Goal: Register for event/course

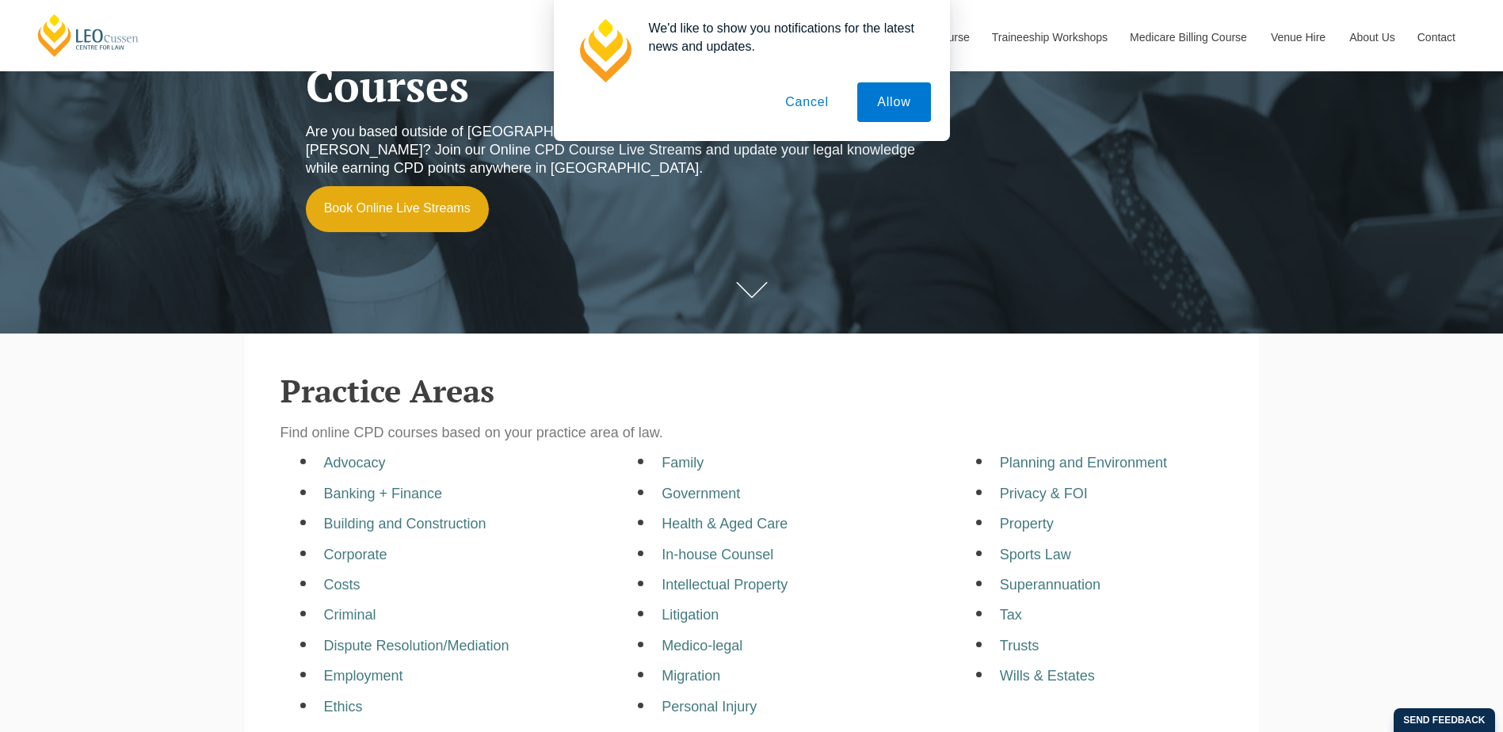
click at [891, 103] on button "Allow" at bounding box center [893, 102] width 73 height 40
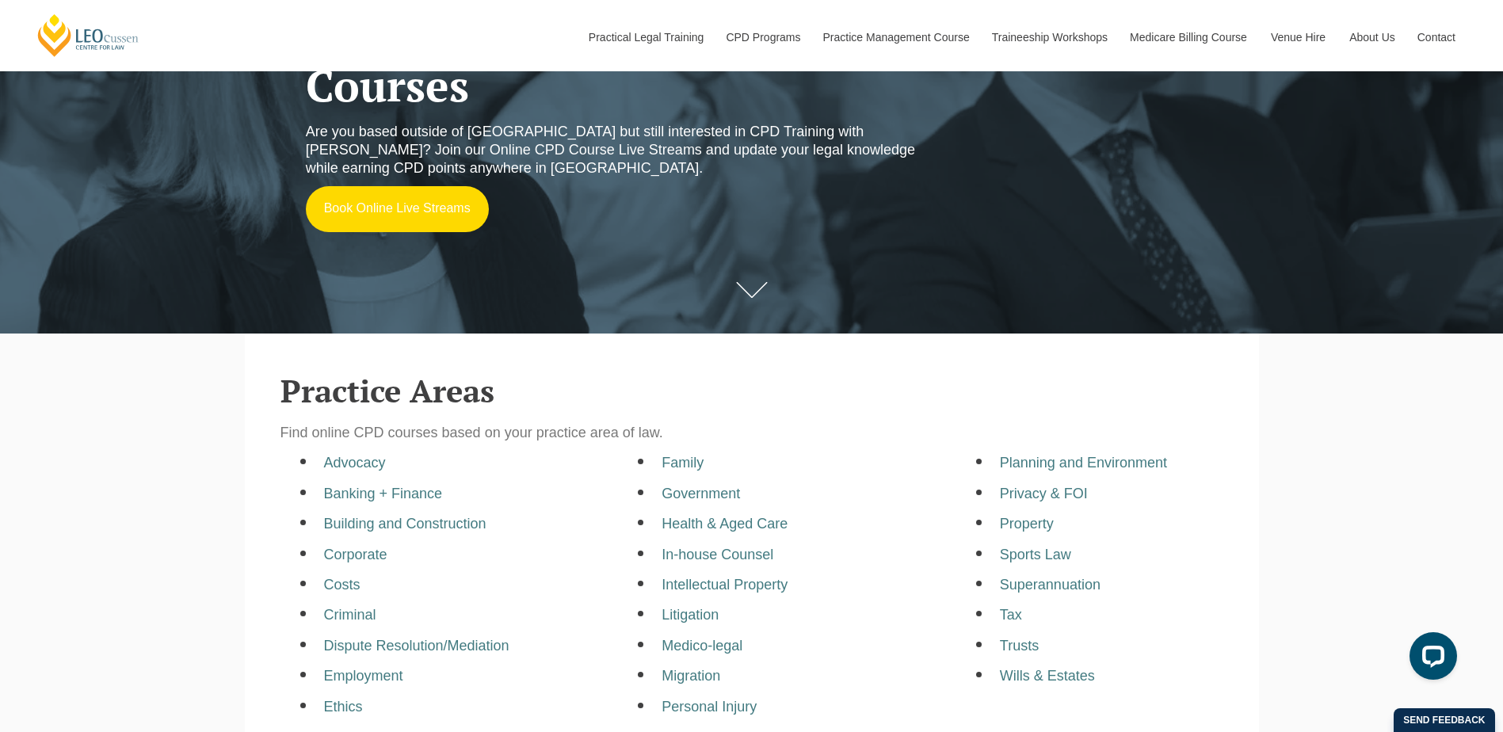
click at [408, 200] on link "Book Online Live Streams" at bounding box center [397, 209] width 183 height 46
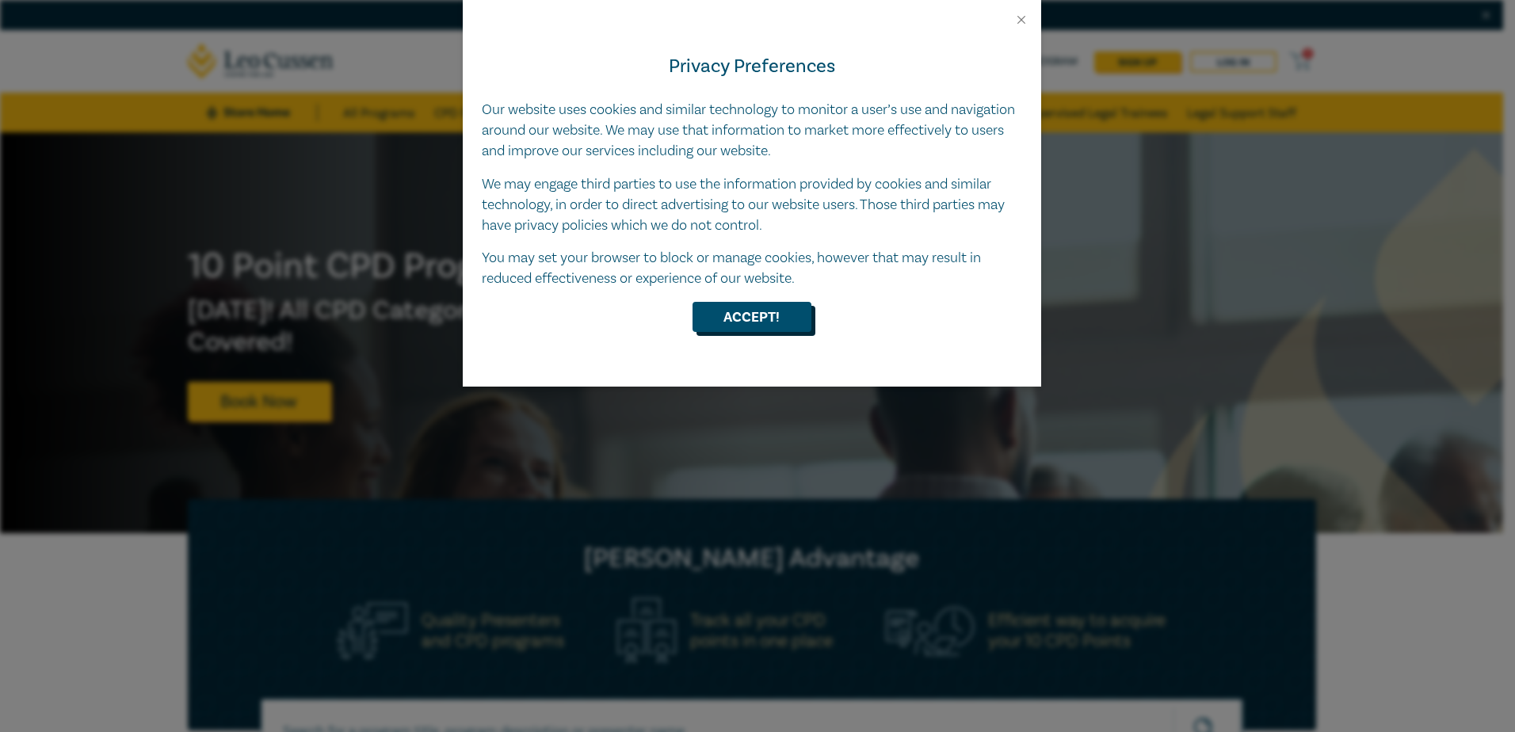
click at [765, 328] on button "Accept!" at bounding box center [751, 317] width 119 height 30
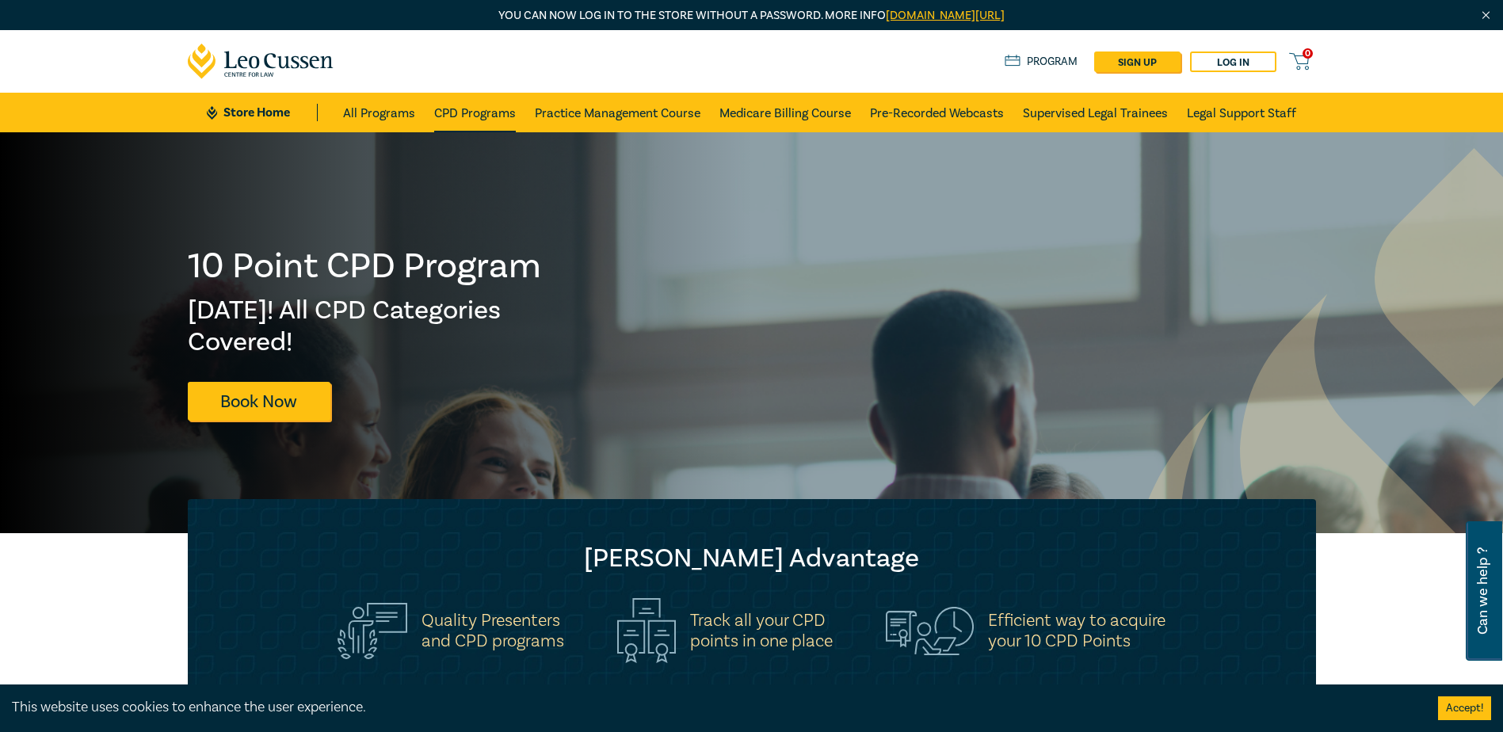
click at [496, 101] on link "CPD Programs" at bounding box center [475, 113] width 82 height 40
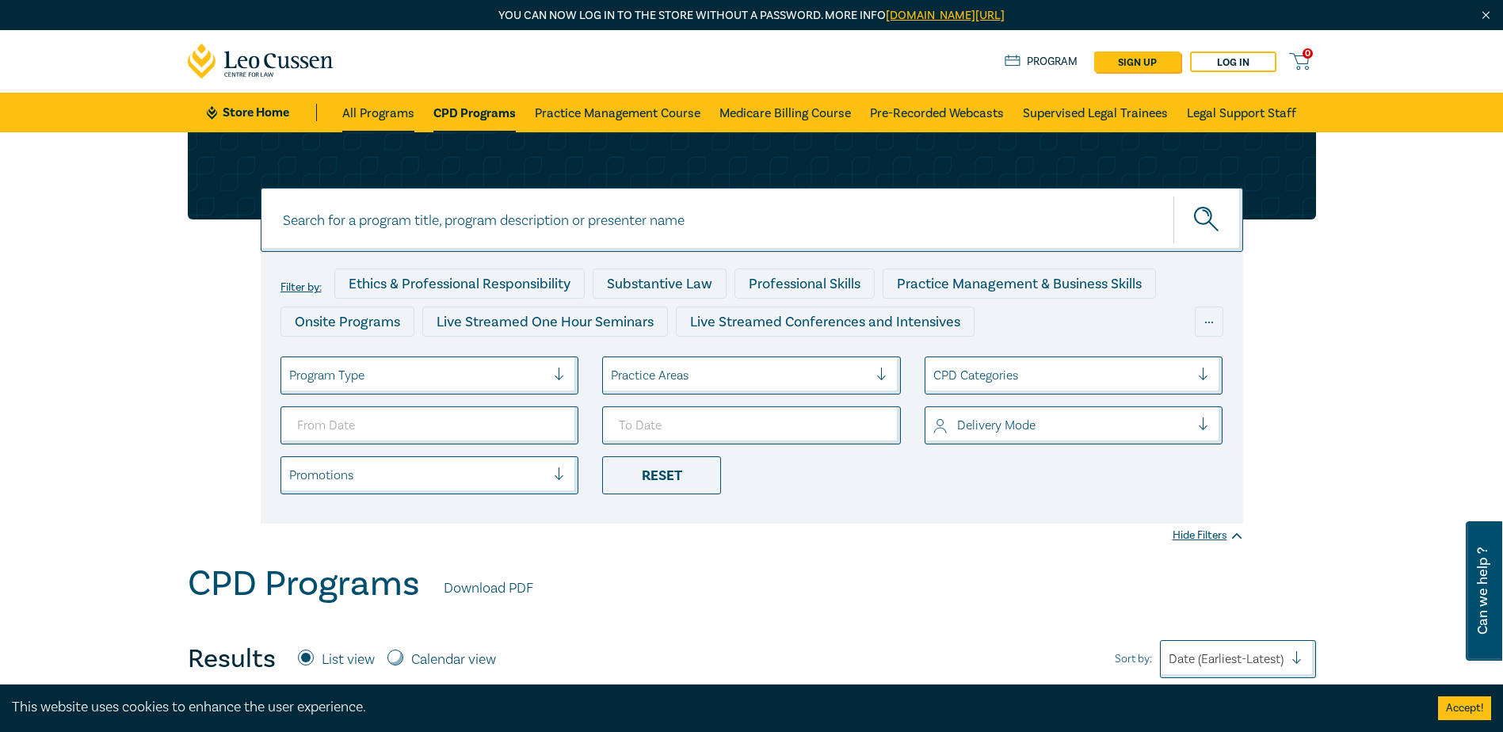
click at [387, 120] on link "All Programs" at bounding box center [378, 113] width 72 height 40
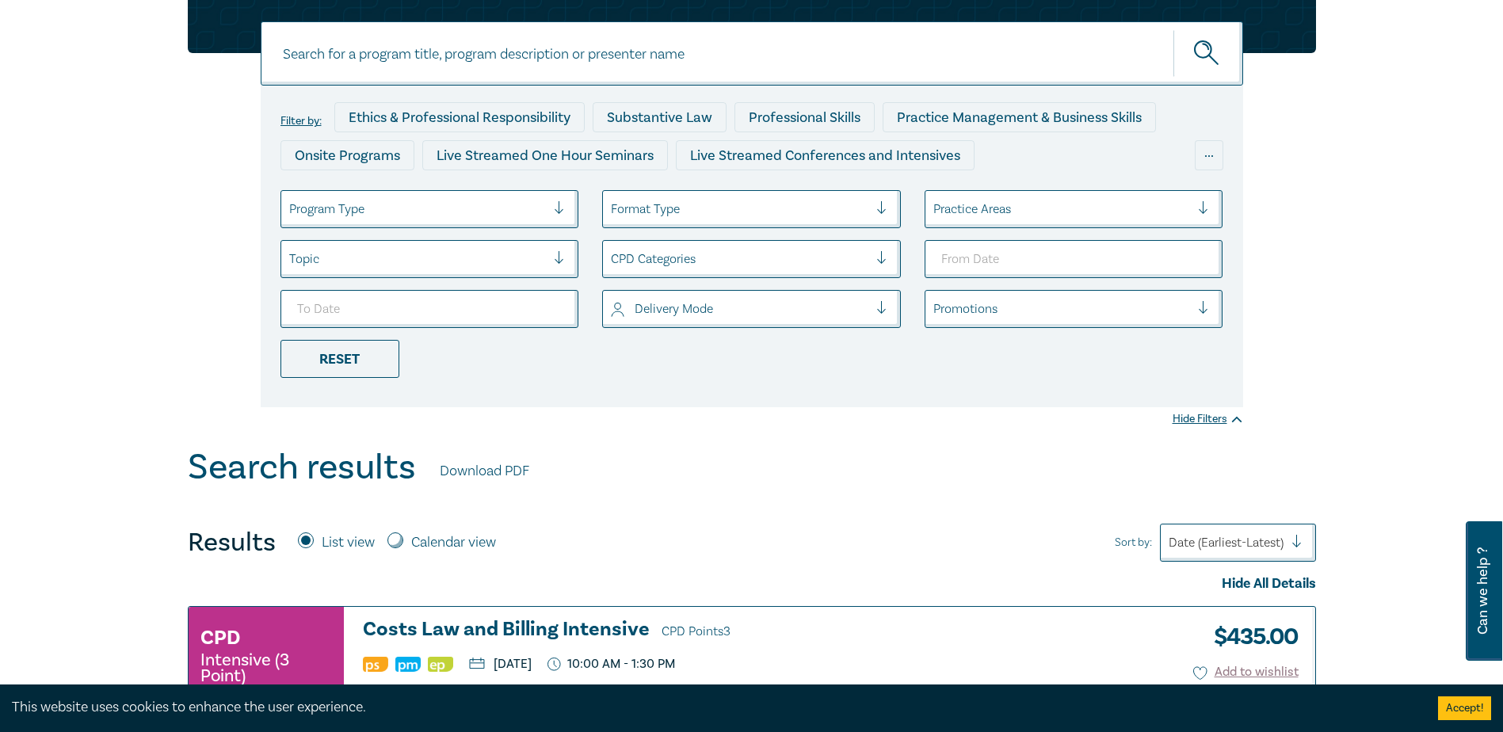
scroll to position [238, 0]
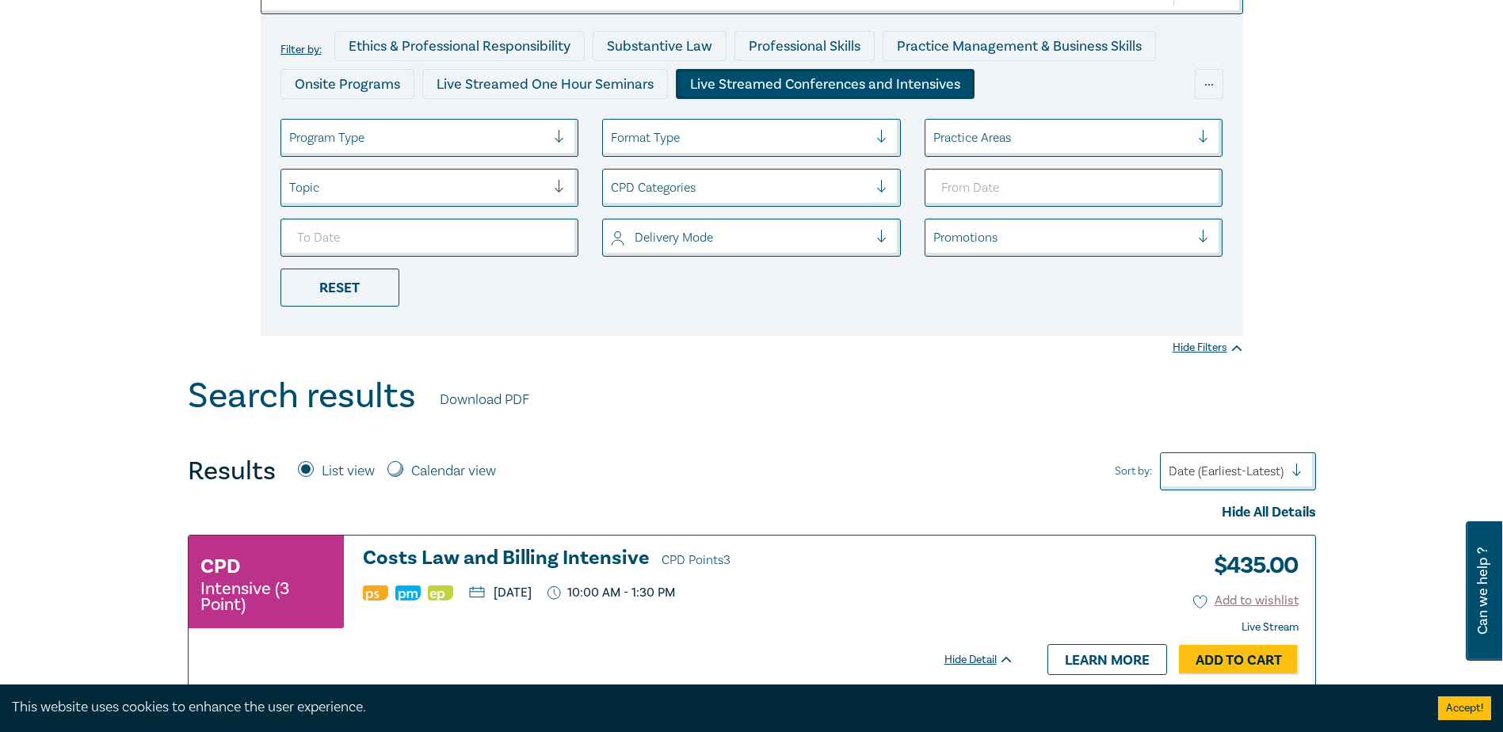
click at [764, 83] on div "Live Streamed Conferences and Intensives" at bounding box center [825, 84] width 299 height 30
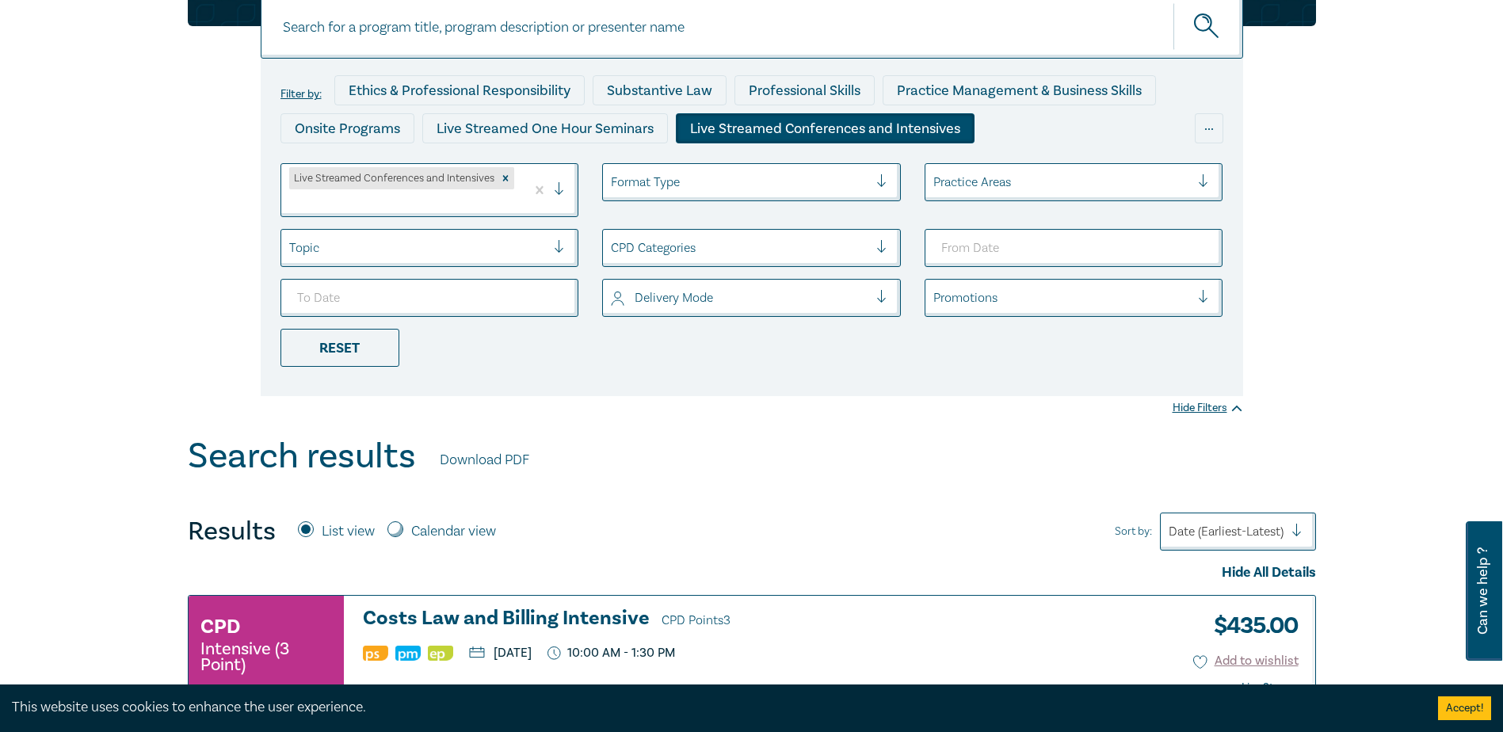
scroll to position [475, 0]
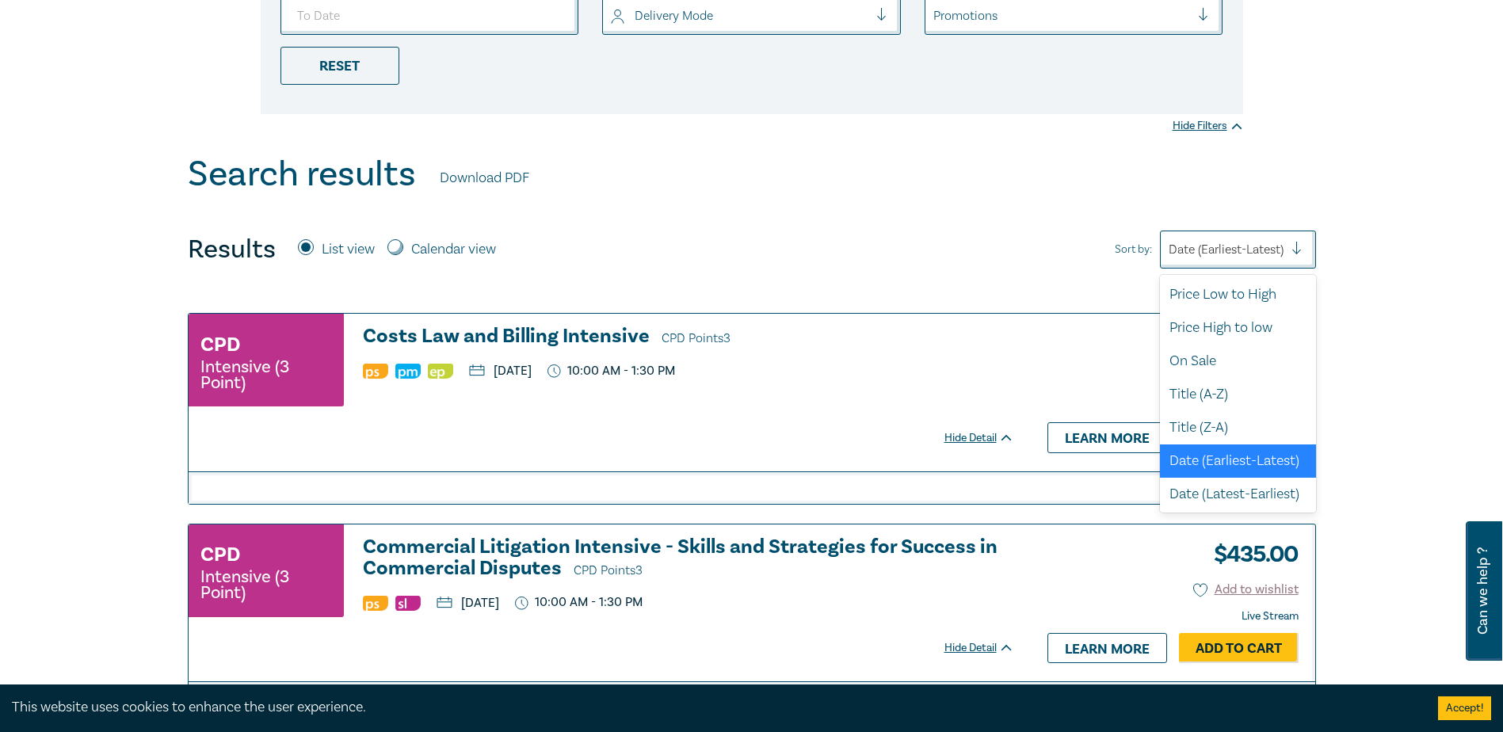
click at [1197, 245] on div at bounding box center [1226, 249] width 115 height 21
click at [1200, 357] on div "On Sale" at bounding box center [1238, 360] width 156 height 33
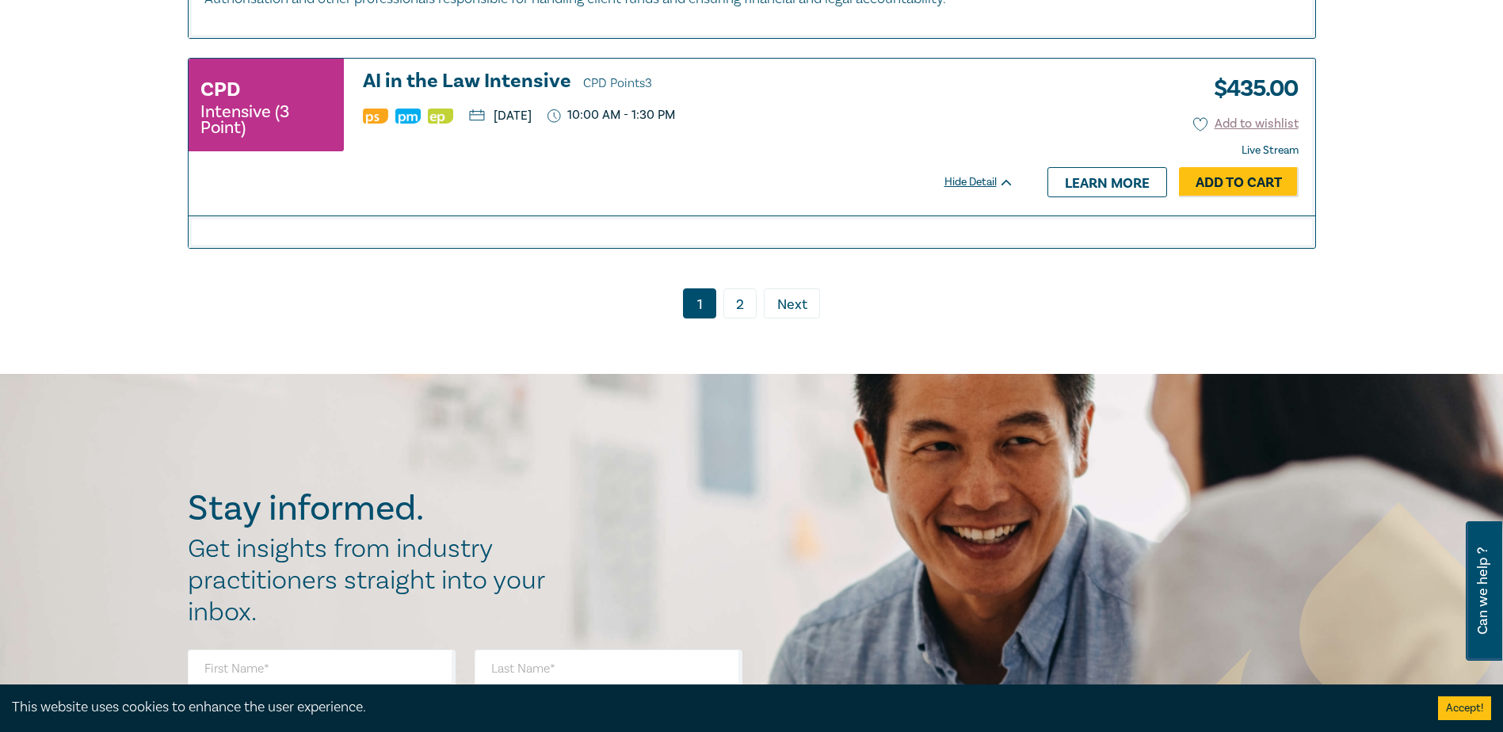
scroll to position [4516, 0]
